Goal: Task Accomplishment & Management: Manage account settings

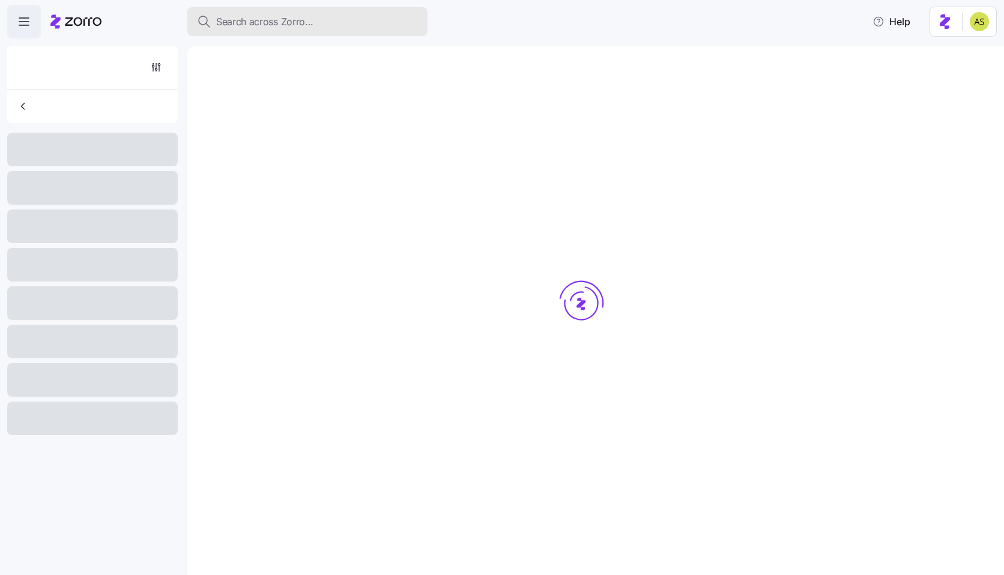
click at [300, 31] on button "Search across Zorro..." at bounding box center [307, 21] width 240 height 29
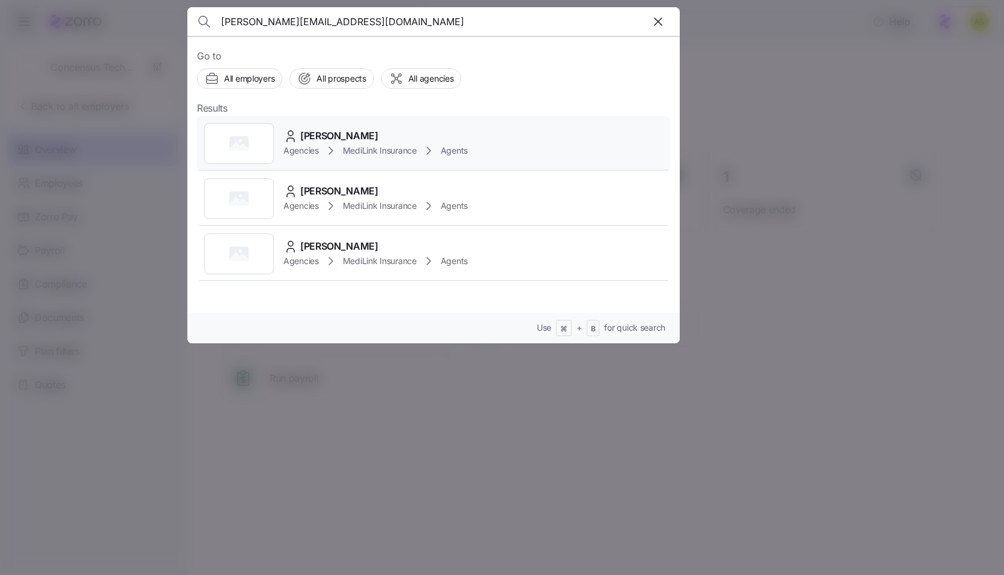
type input "[PERSON_NAME][EMAIL_ADDRESS][DOMAIN_NAME]"
click at [530, 154] on div "Zachary Novelli Agencies MediLink Insurance Agents" at bounding box center [433, 143] width 473 height 55
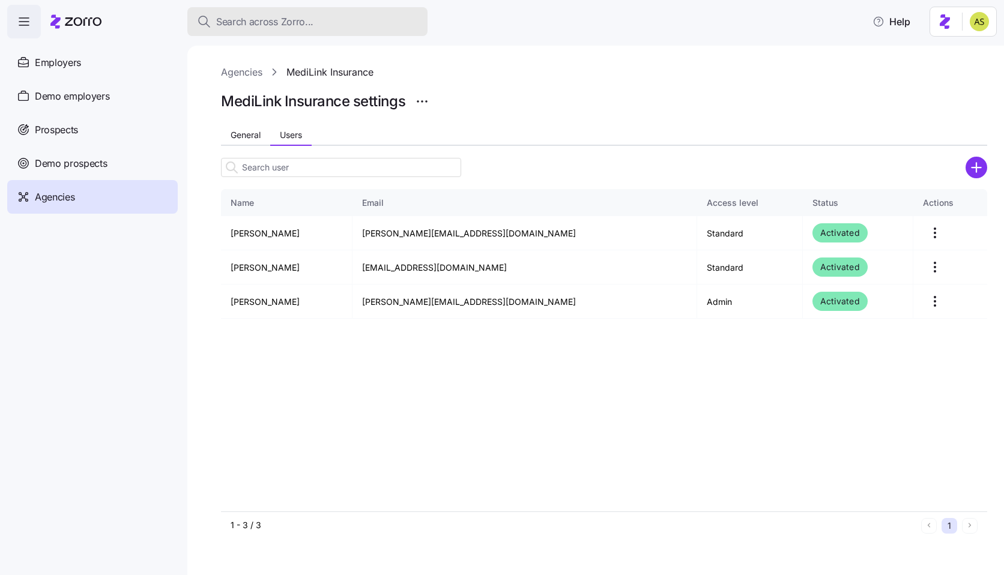
click at [303, 28] on span "Search across Zorro..." at bounding box center [264, 21] width 97 height 15
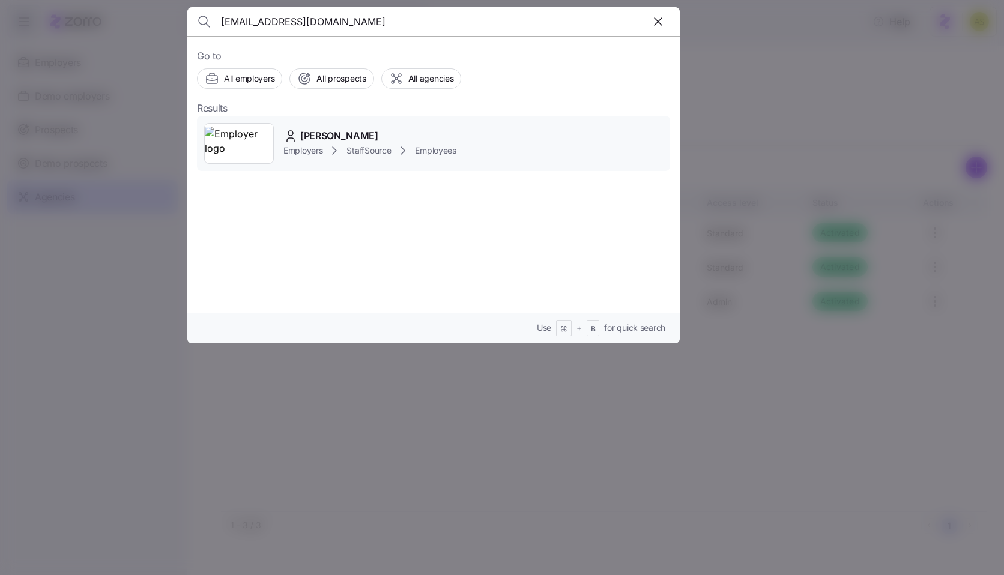
type input "zreedpmp@pm.me"
click at [536, 138] on div "Zachary Reed Employers StaffSource Employees" at bounding box center [433, 143] width 473 height 55
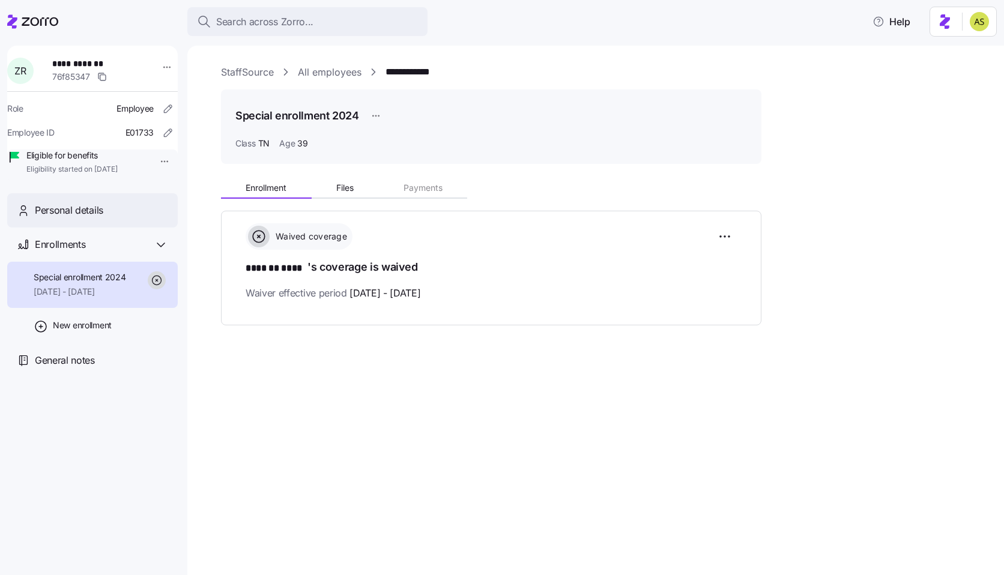
click at [57, 228] on div "Personal details" at bounding box center [92, 210] width 171 height 34
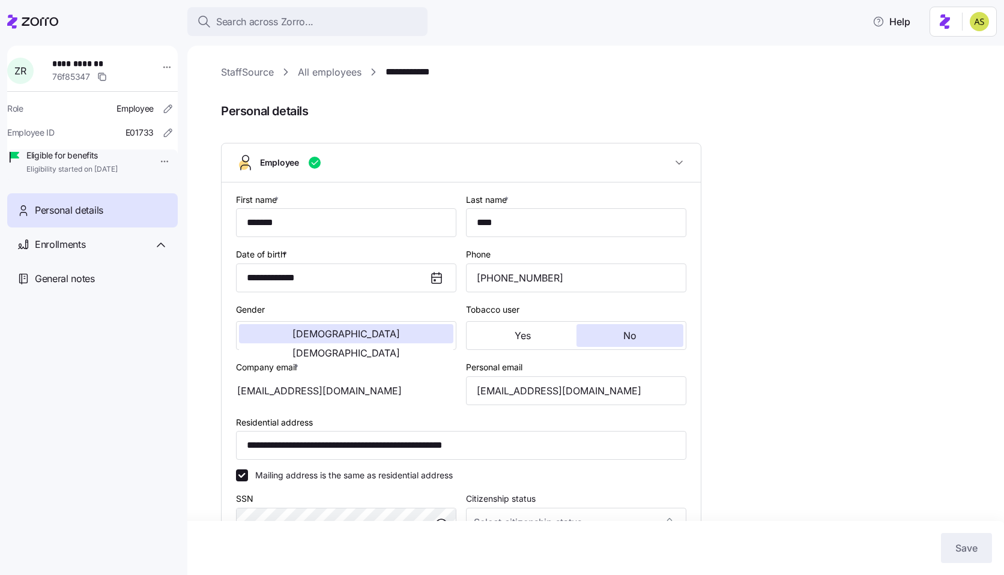
type input "TN"
